Goal: Transaction & Acquisition: Book appointment/travel/reservation

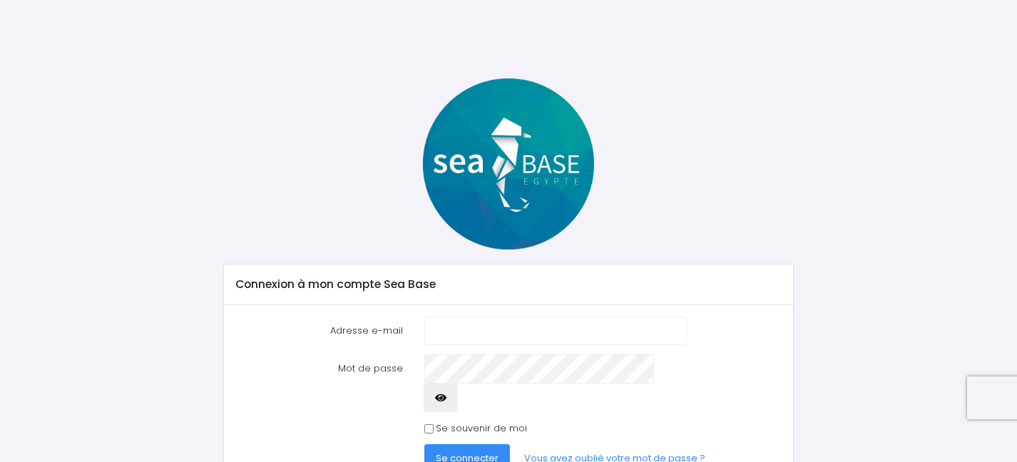
click at [467, 326] on input "Adresse e-mail" at bounding box center [556, 331] width 263 height 29
type input "P"
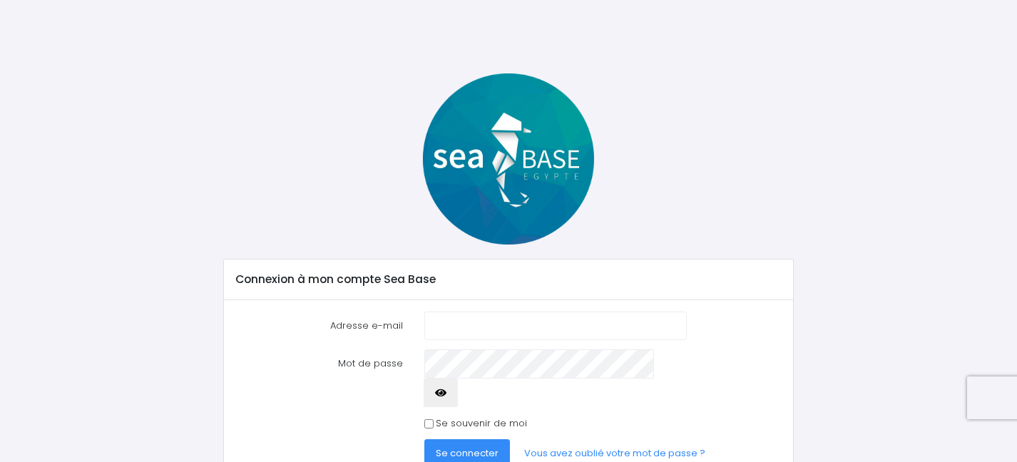
scroll to position [44, 0]
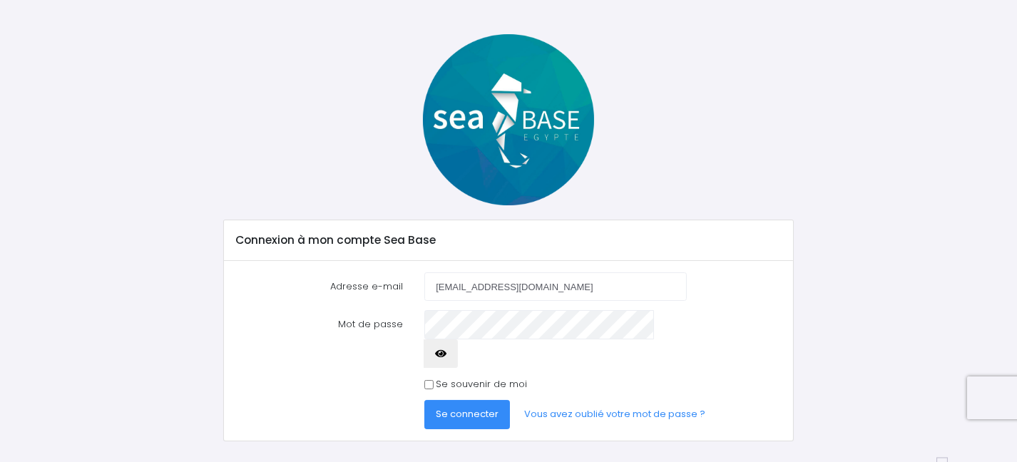
type input "[EMAIL_ADDRESS][DOMAIN_NAME]"
click at [425, 400] on button "Se connecter" at bounding box center [468, 414] width 86 height 29
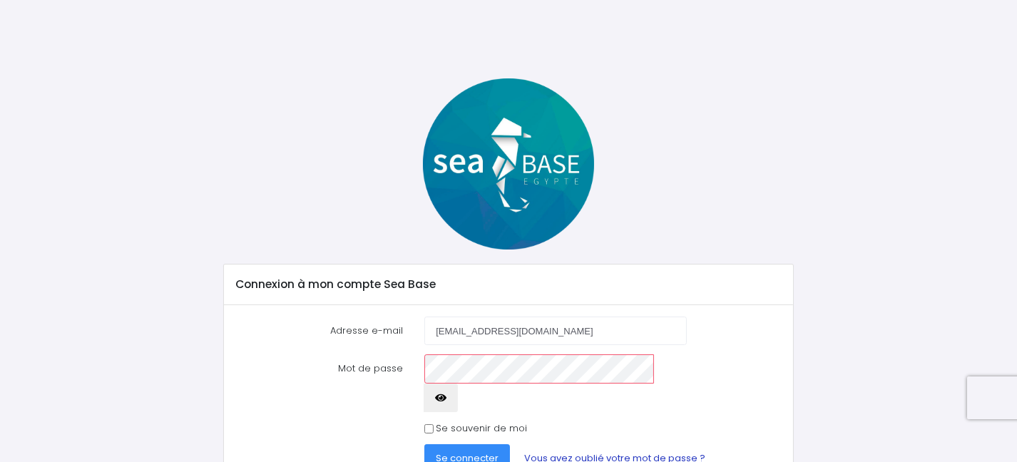
click at [567, 445] on link "Vous avez oublié votre mot de passe ?" at bounding box center [615, 459] width 204 height 29
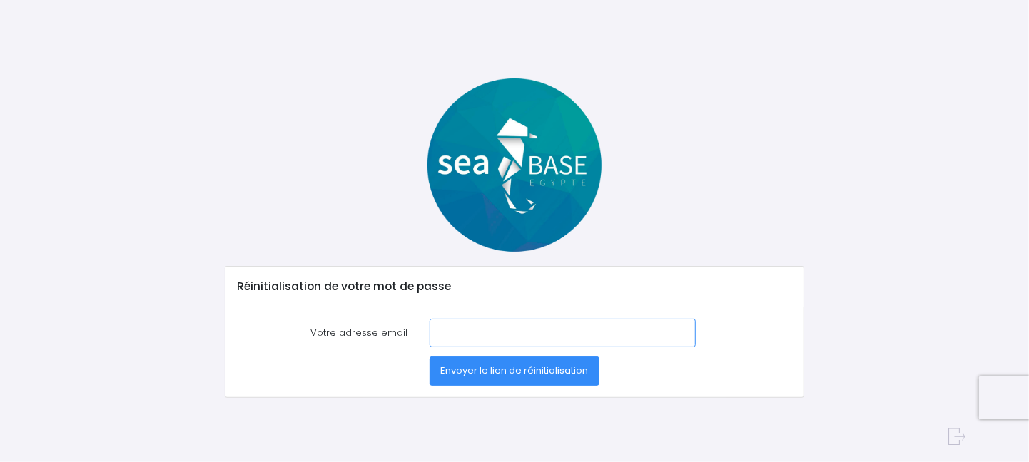
click at [451, 322] on input "Votre adresse email" at bounding box center [563, 333] width 266 height 29
click at [454, 335] on input "Votre adresse email" at bounding box center [563, 333] width 266 height 29
type input "[EMAIL_ADDRESS][DOMAIN_NAME]"
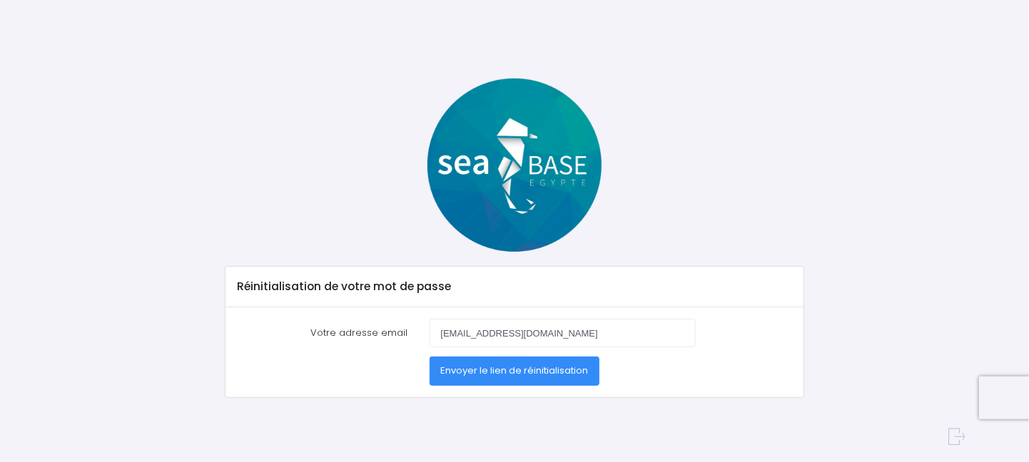
click at [519, 371] on span "Envoyer le lien de réinitialisation" at bounding box center [514, 371] width 148 height 14
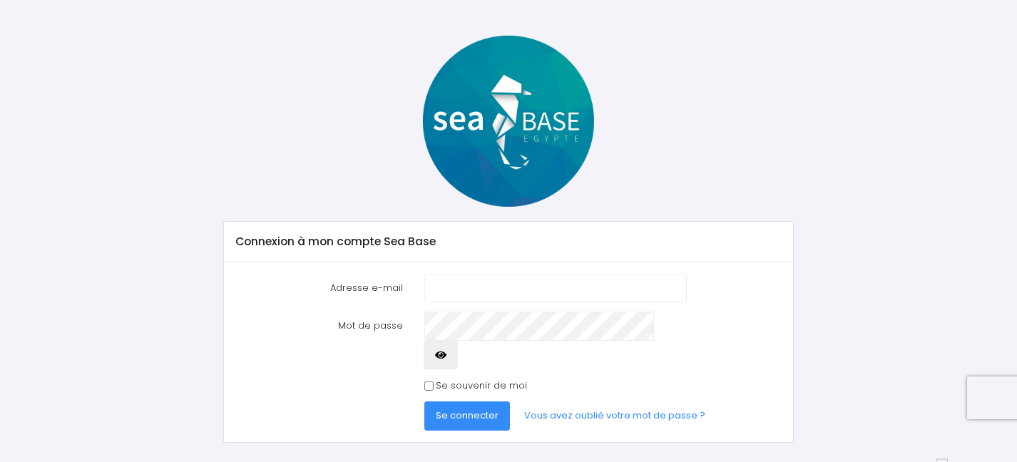
scroll to position [44, 0]
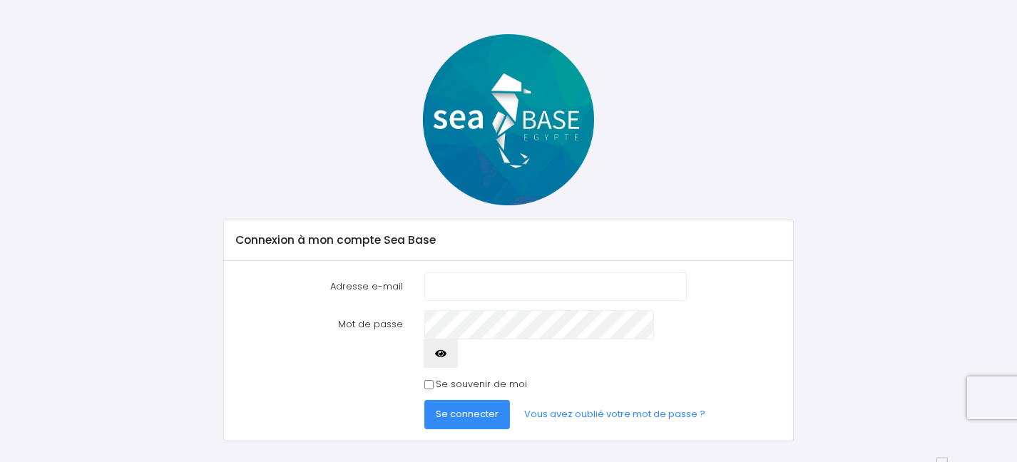
click at [438, 280] on input "Adresse e-mail" at bounding box center [556, 287] width 263 height 29
type input "patbourgier@gmail.com"
click at [425, 400] on button "Se connecter" at bounding box center [468, 414] width 86 height 29
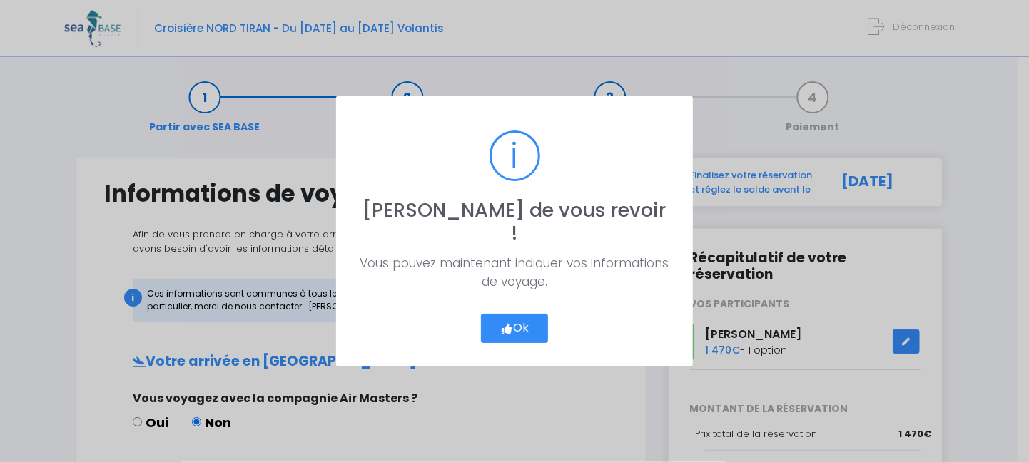
click at [518, 314] on button "Ok" at bounding box center [514, 329] width 67 height 30
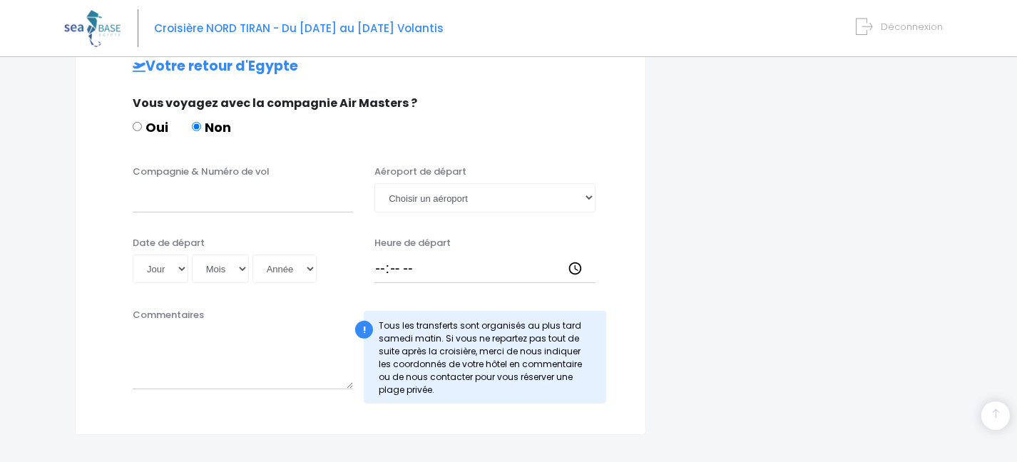
scroll to position [686, 0]
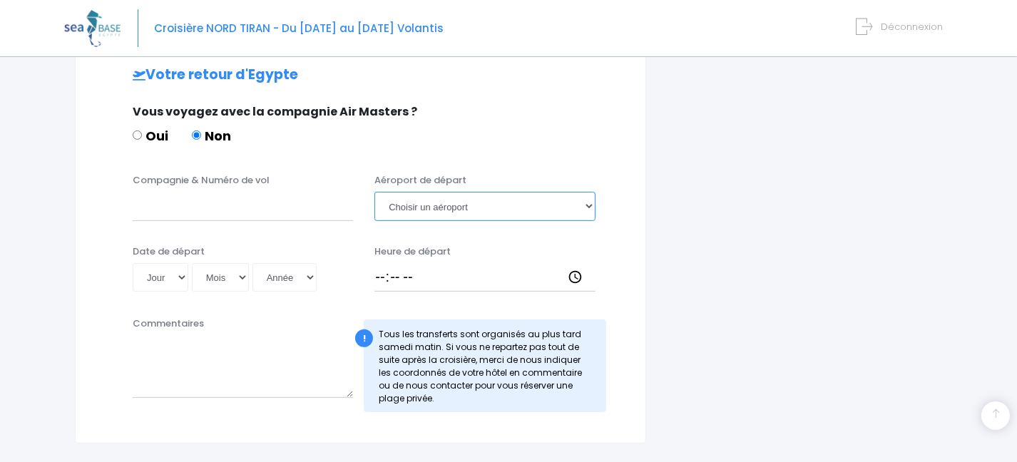
click at [588, 201] on select "Choisir un aéroport Hurghada Marsa Alam" at bounding box center [485, 206] width 220 height 29
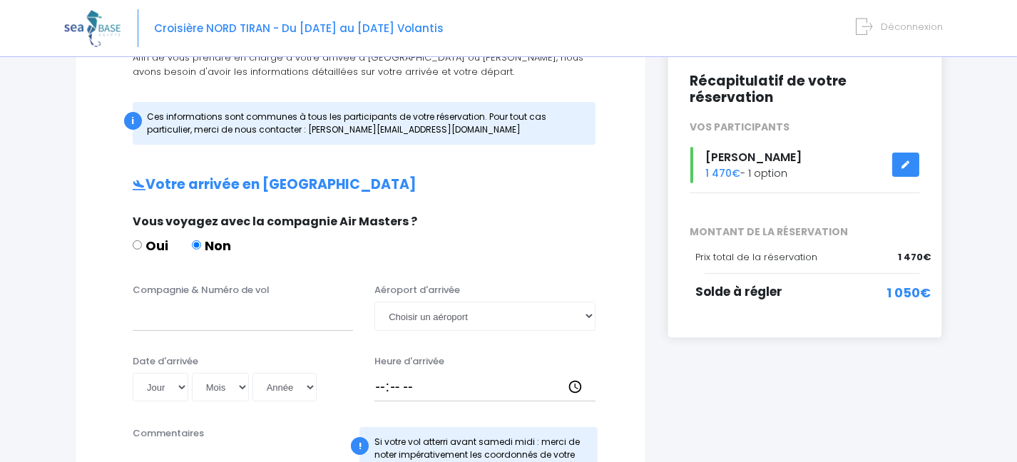
scroll to position [169, 0]
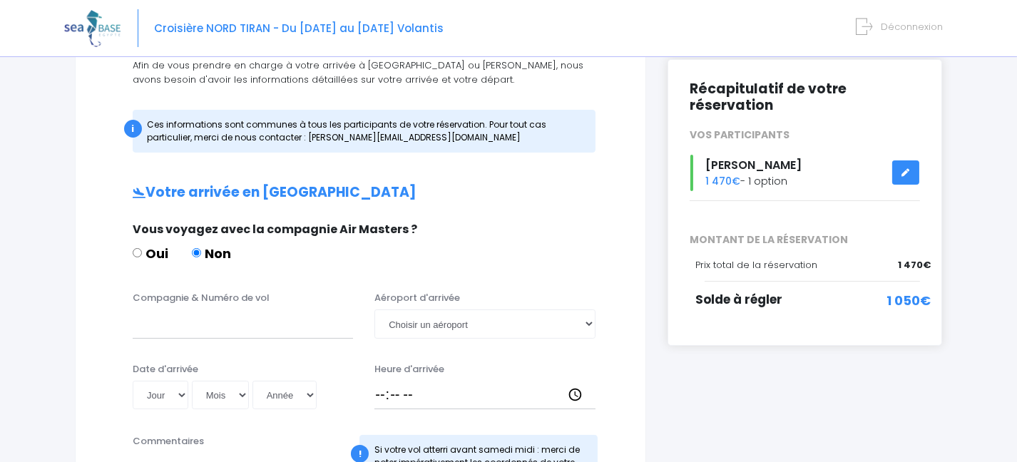
click at [1017, 157] on html "Croisière NORD TIRAN - Du 04/10/25 au 11/10/25 Volantis Déconnexion" at bounding box center [508, 62] width 1017 height 462
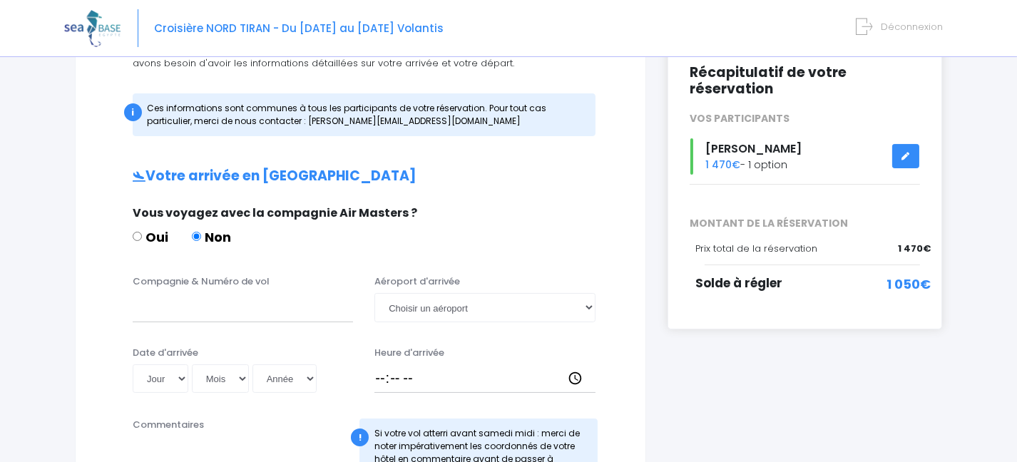
scroll to position [193, 0]
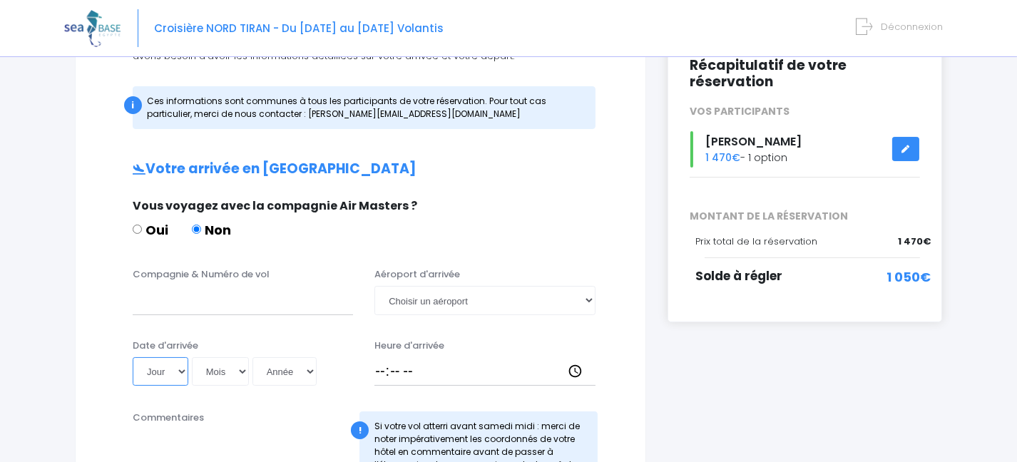
click at [184, 366] on select "Jour 01 02 03 04 05 06 07 08 09 10 11 12 13 14 15 16 17 18 19 20 21 22 23 24 25…" at bounding box center [161, 371] width 56 height 29
select select "04"
click at [133, 357] on select "Jour 01 02 03 04 05 06 07 08 09 10 11 12 13 14 15 16 17 18 19 20 21 22 23 24 25…" at bounding box center [161, 371] width 56 height 29
click at [240, 372] on select "Mois 01 02 03 04 05 06 07 08 09 10 11 12" at bounding box center [220, 371] width 57 height 29
select select "10"
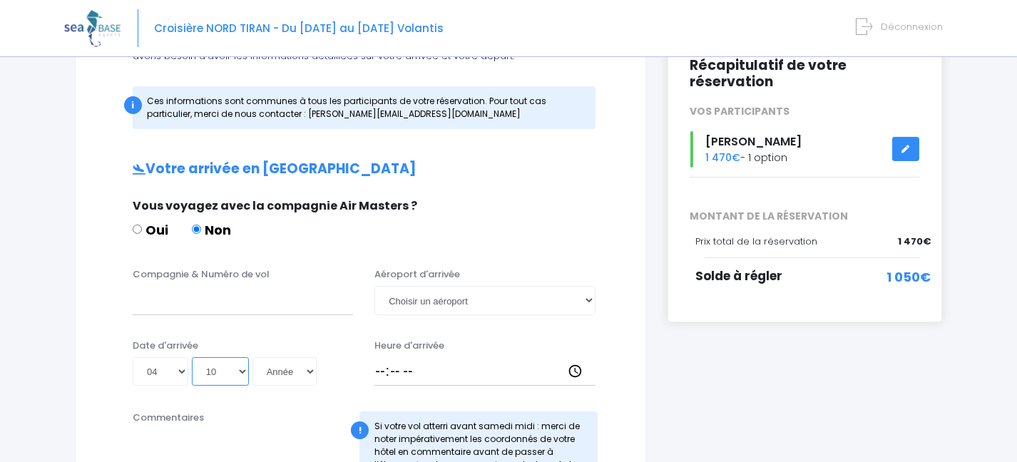
click at [192, 357] on select "Mois 01 02 03 04 05 06 07 08 09 10 11 12" at bounding box center [220, 371] width 57 height 29
click at [305, 371] on select "Année 2045 2044 2043 2042 2041 2040 2039 2038 2037 2036 2035 2034 2033 2032 203…" at bounding box center [285, 371] width 64 height 29
select select "2025"
click at [253, 357] on select "Année 2045 2044 2043 2042 2041 2040 2039 2038 2037 2036 2035 2034 2033 2032 203…" at bounding box center [285, 371] width 64 height 29
type input "2025-10-04"
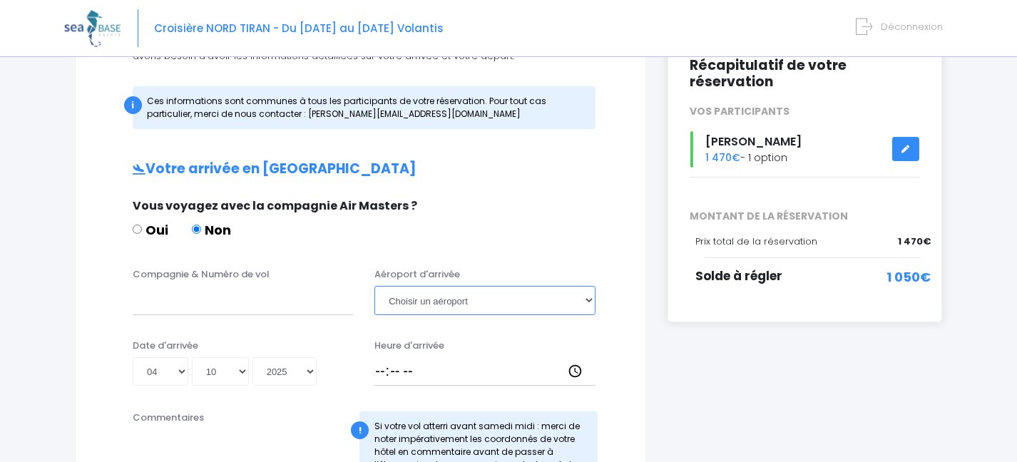
click at [590, 299] on select "Choisir un aéroport Hurghada Marsa Alam" at bounding box center [485, 300] width 220 height 29
select select "Hurghada"
click at [375, 286] on select "Choisir un aéroport Hurghada Marsa Alam" at bounding box center [485, 300] width 220 height 29
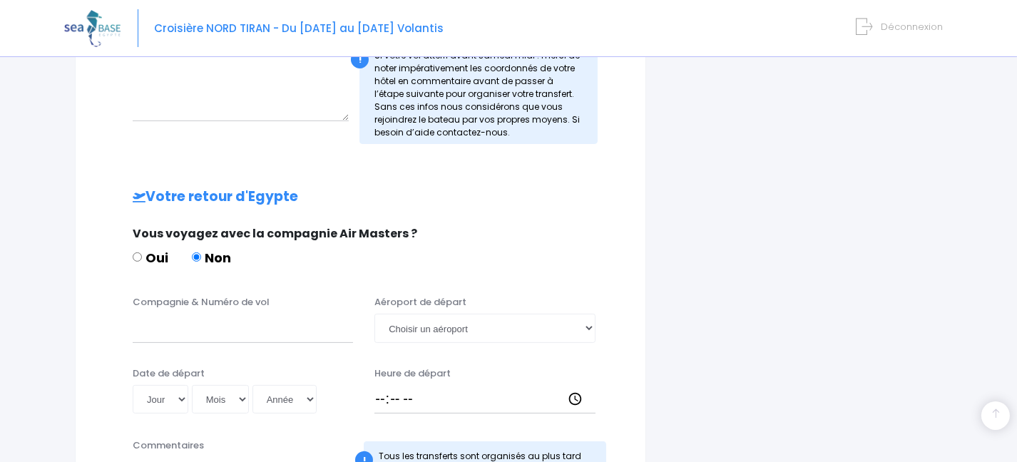
scroll to position [569, 0]
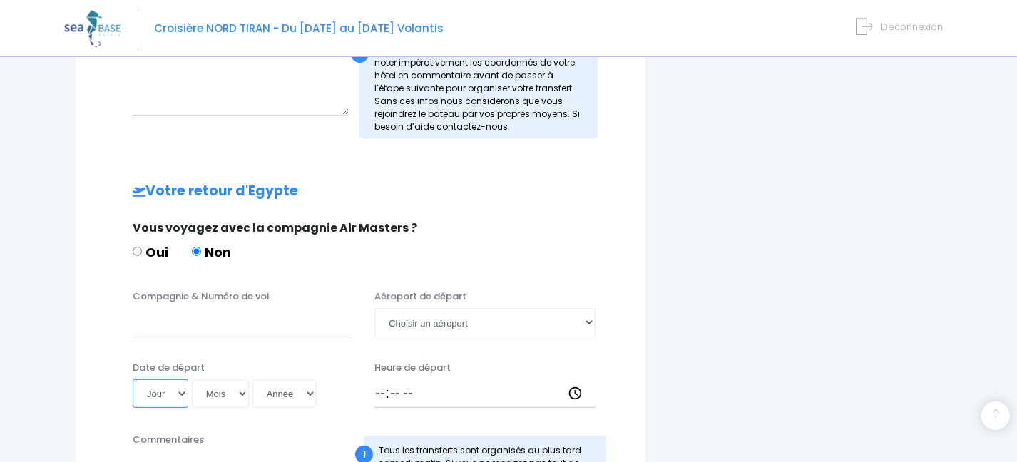
click at [183, 391] on select "Jour 01 02 03 04 05 06 07 08 09 10 11 12 13 14 15 16 17 18 19 20 21 22 23 24 25…" at bounding box center [161, 394] width 56 height 29
select select "11"
click at [133, 380] on select "Jour 01 02 03 04 05 06 07 08 09 10 11 12 13 14 15 16 17 18 19 20 21 22 23 24 25…" at bounding box center [161, 394] width 56 height 29
click at [238, 392] on select "Mois 01 02 03 04 05 06 07 08 09 10 11 12" at bounding box center [220, 394] width 57 height 29
select select "10"
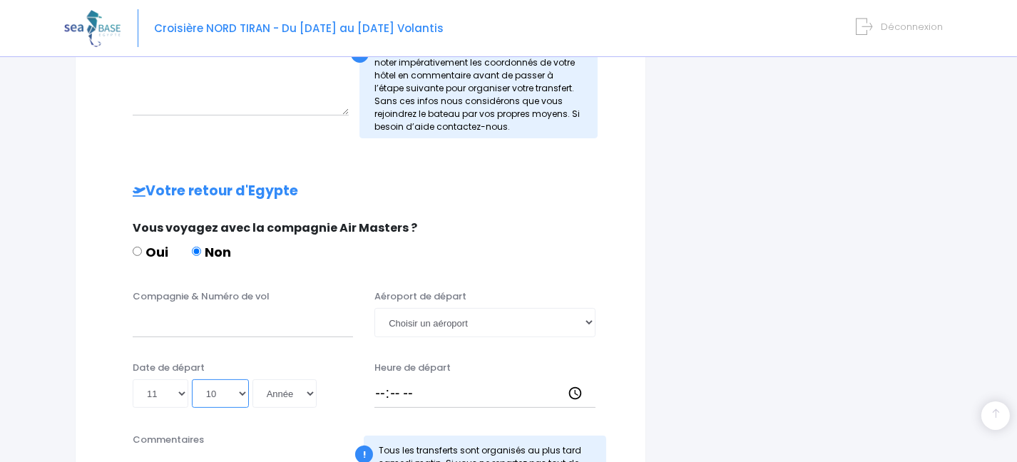
click at [192, 380] on select "Mois 01 02 03 04 05 06 07 08 09 10 11 12" at bounding box center [220, 394] width 57 height 29
click at [313, 393] on select "Année 2045 2044 2043 2042 2041 2040 2039 2038 2037 2036 2035 2034 2033 2032 203…" at bounding box center [285, 394] width 64 height 29
select select "2025"
click at [253, 380] on select "Année 2045 2044 2043 2042 2041 2040 2039 2038 2037 2036 2035 2034 2033 2032 203…" at bounding box center [285, 394] width 64 height 29
type input "2025-10-11"
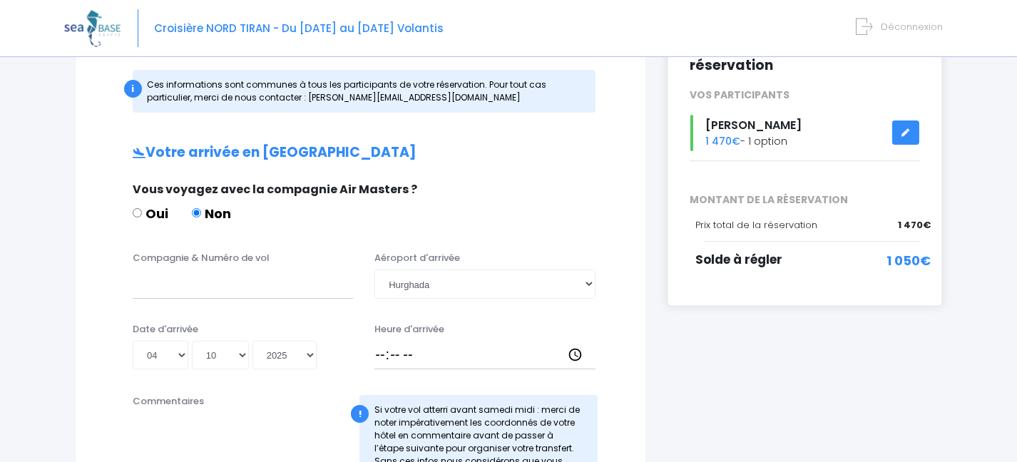
scroll to position [226, 0]
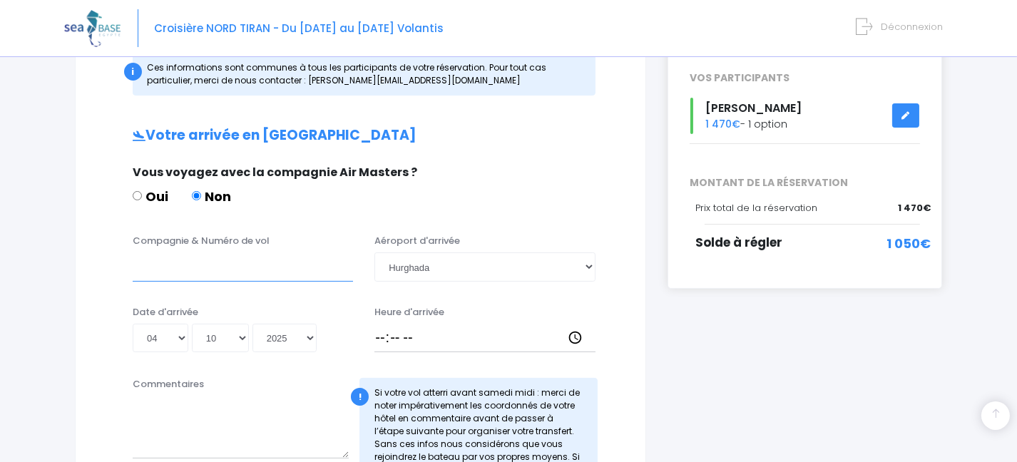
click at [149, 270] on input "Compagnie & Numéro de vol" at bounding box center [243, 267] width 220 height 29
click at [153, 263] on input "k8q6dsr" at bounding box center [243, 267] width 220 height 29
click at [178, 267] on input "k86dsr" at bounding box center [243, 267] width 220 height 29
type input "k"
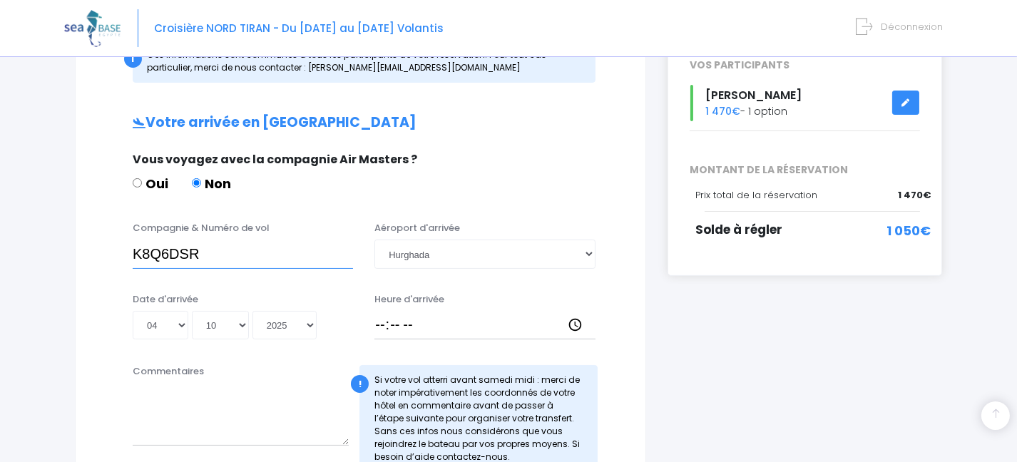
scroll to position [246, 0]
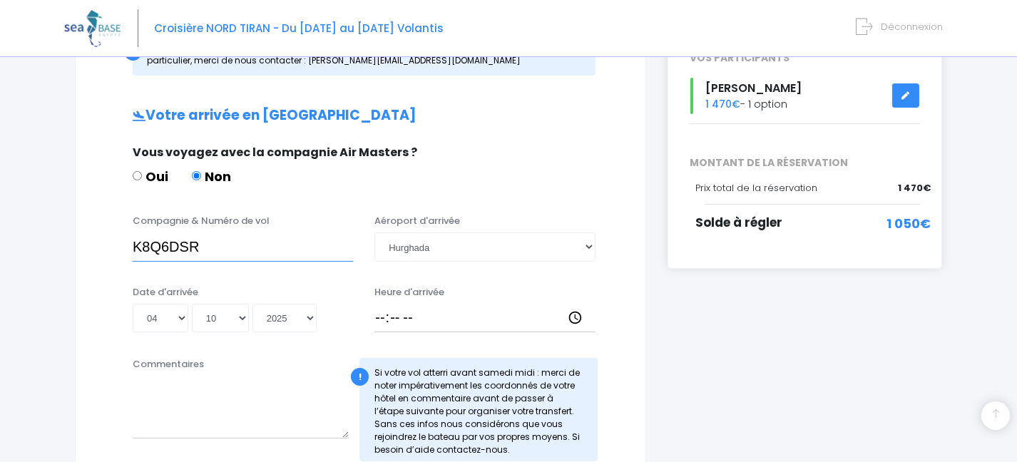
type input "K8Q6DSR"
click at [382, 318] on input "Heure d'arrivée" at bounding box center [485, 318] width 220 height 29
type input "19:30"
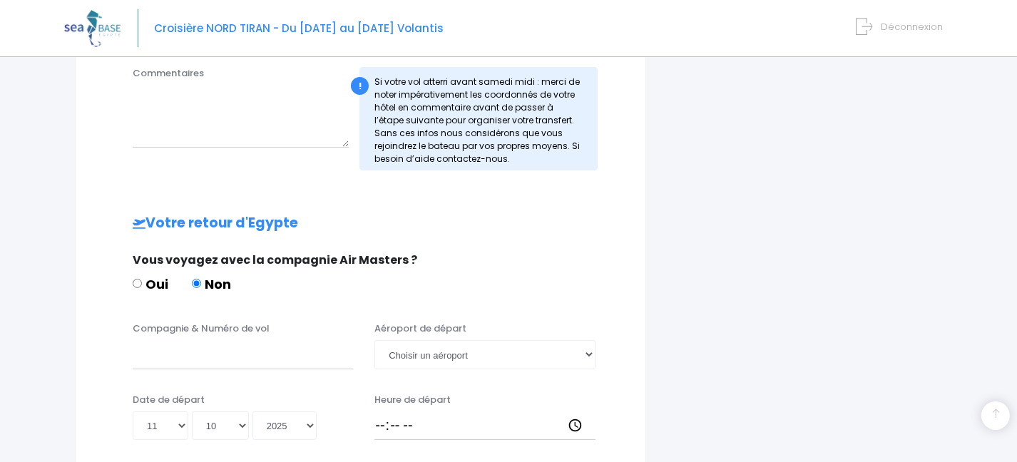
scroll to position [538, 0]
click at [140, 355] on input "Compagnie & Numéro de vol" at bounding box center [243, 354] width 220 height 29
type input "EJU4472"
click at [588, 350] on select "Choisir un aéroport Hurghada Marsa Alam" at bounding box center [485, 354] width 220 height 29
select select "Hurghada"
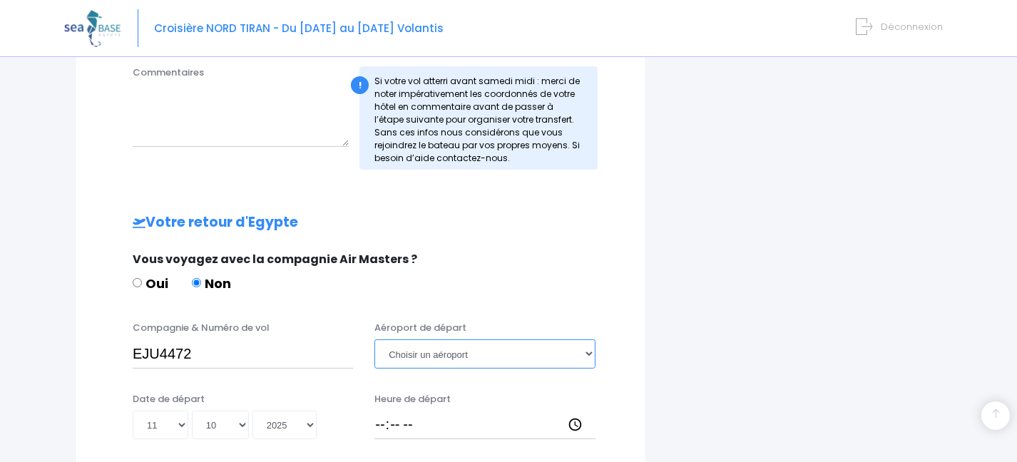
click at [375, 340] on select "Choisir un aéroport Hurghada Marsa Alam" at bounding box center [485, 354] width 220 height 29
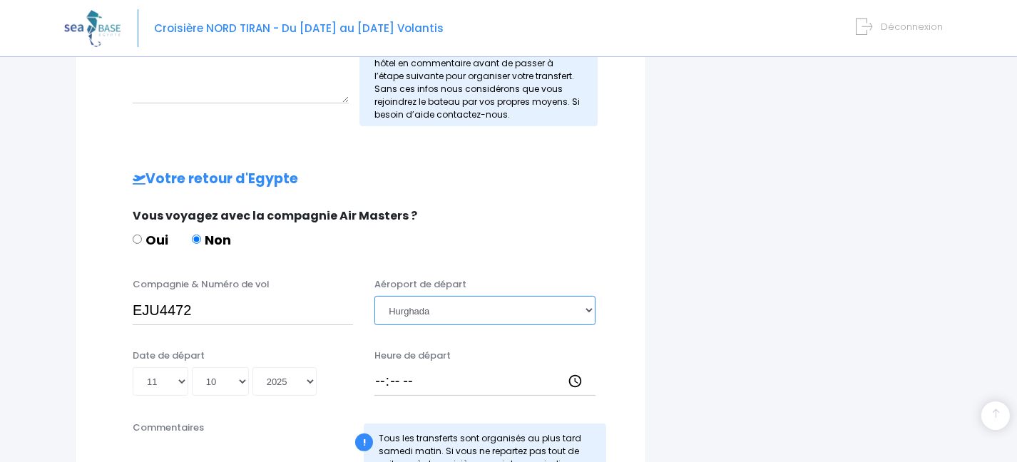
scroll to position [589, 0]
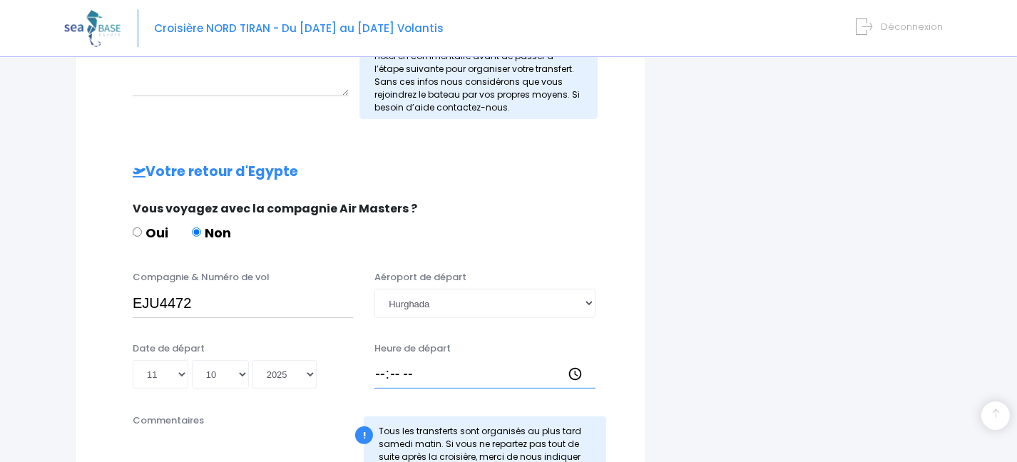
click at [387, 372] on input "Heure de départ" at bounding box center [485, 374] width 220 height 29
type input "20:15"
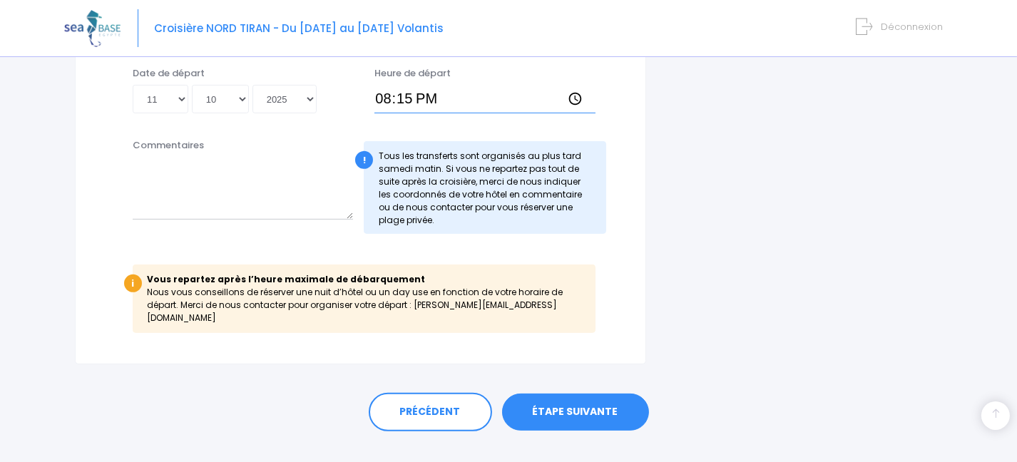
scroll to position [876, 0]
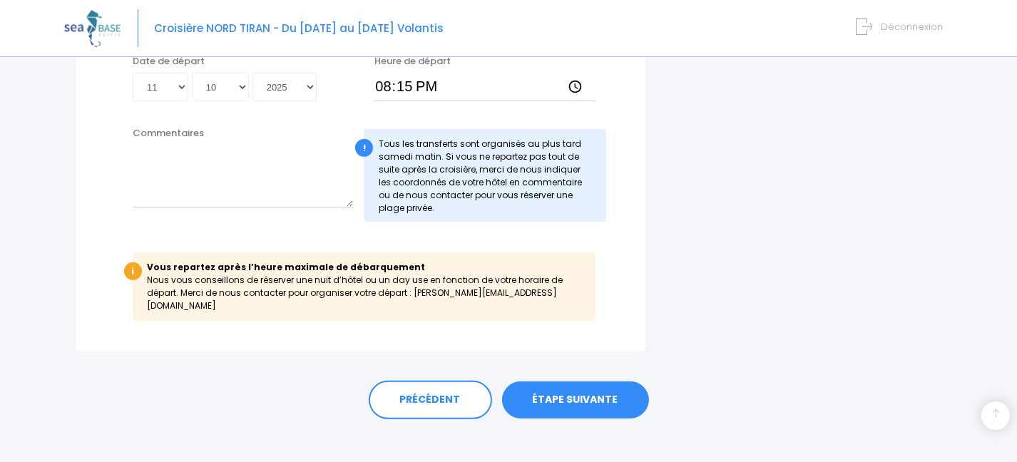
click at [563, 386] on link "ÉTAPE SUIVANTE" at bounding box center [575, 400] width 147 height 37
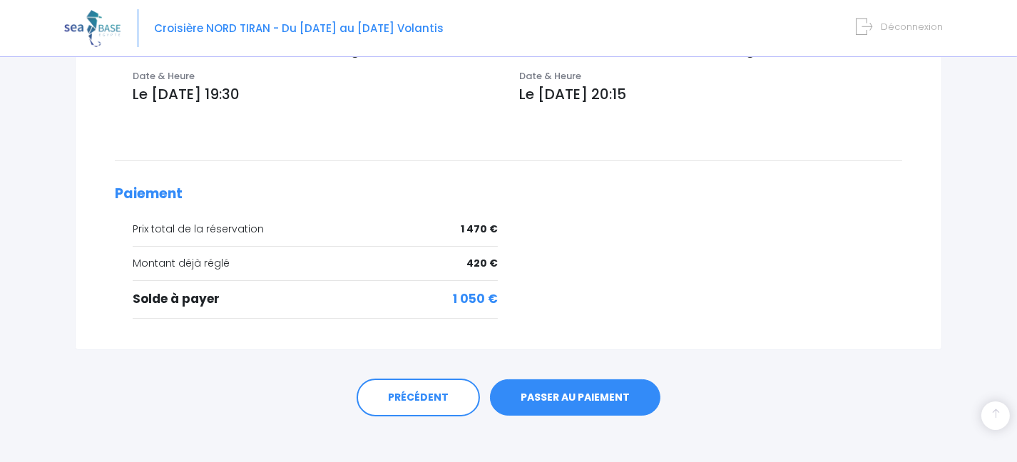
scroll to position [539, 0]
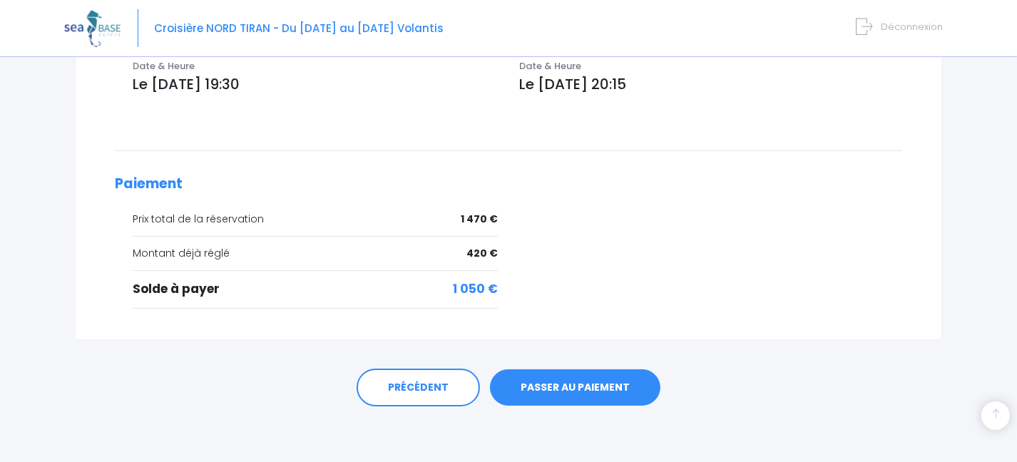
click at [613, 386] on link "PASSER AU PAIEMENT" at bounding box center [575, 388] width 171 height 37
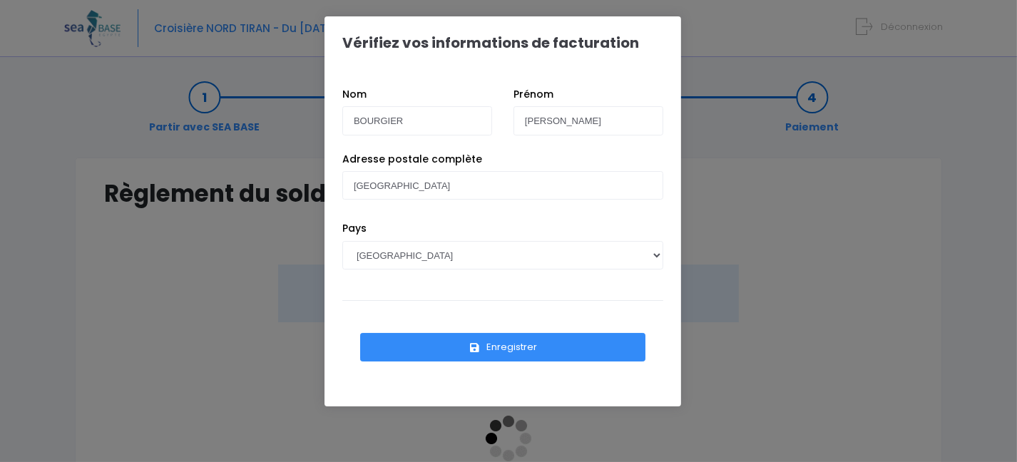
click at [500, 349] on button "Enregistrer" at bounding box center [502, 347] width 285 height 29
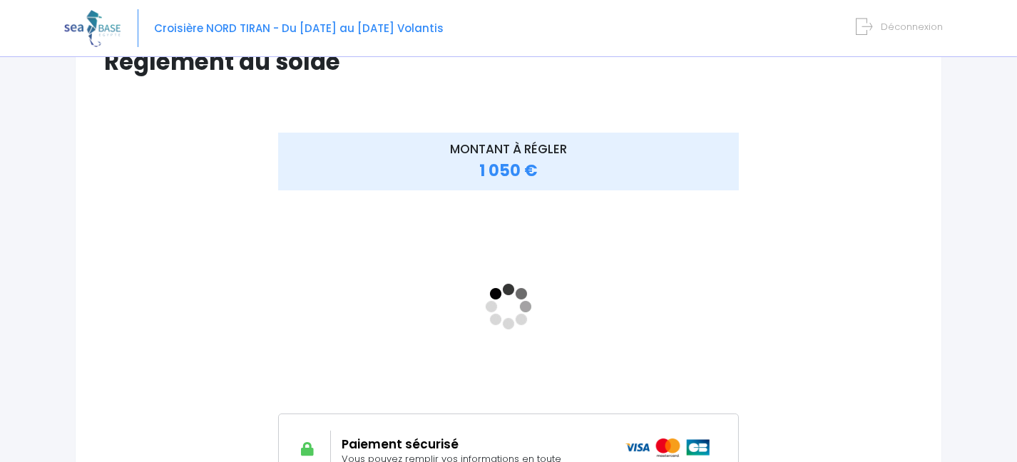
scroll to position [134, 0]
